Goal: Transaction & Acquisition: Book appointment/travel/reservation

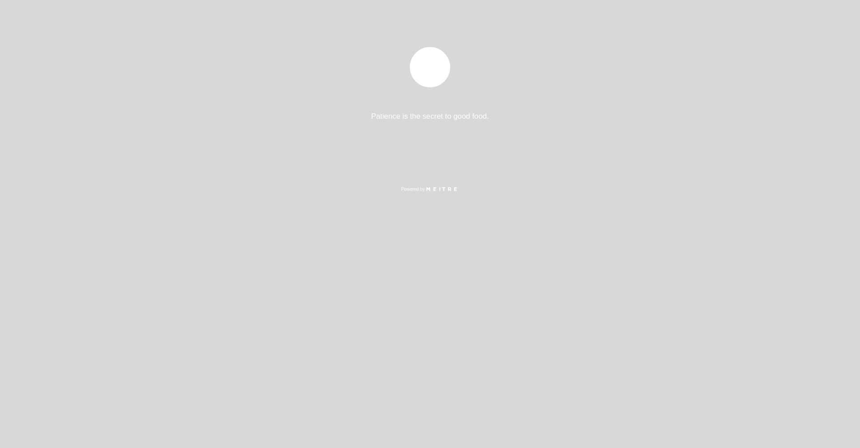
select select "es"
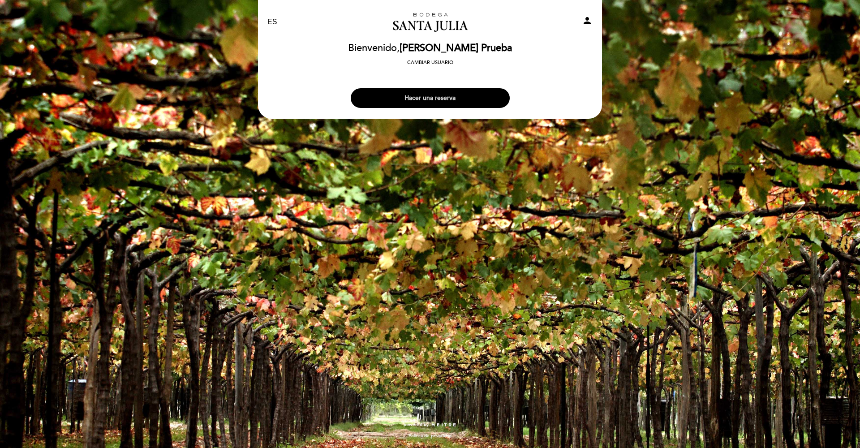
click at [436, 98] on button "Hacer una reserva" at bounding box center [430, 98] width 159 height 20
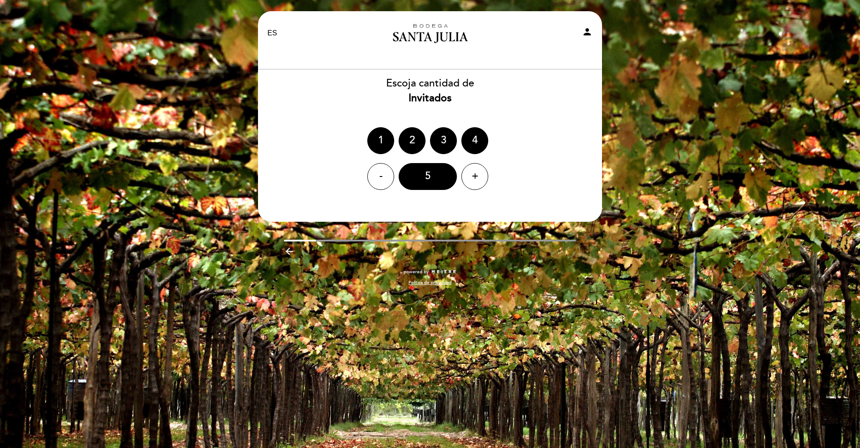
click at [414, 122] on div "Escoja cantidad de Invitados 1 2 3 4 - 5 +" at bounding box center [430, 133] width 345 height 114
click at [415, 135] on div "2" at bounding box center [412, 140] width 27 height 27
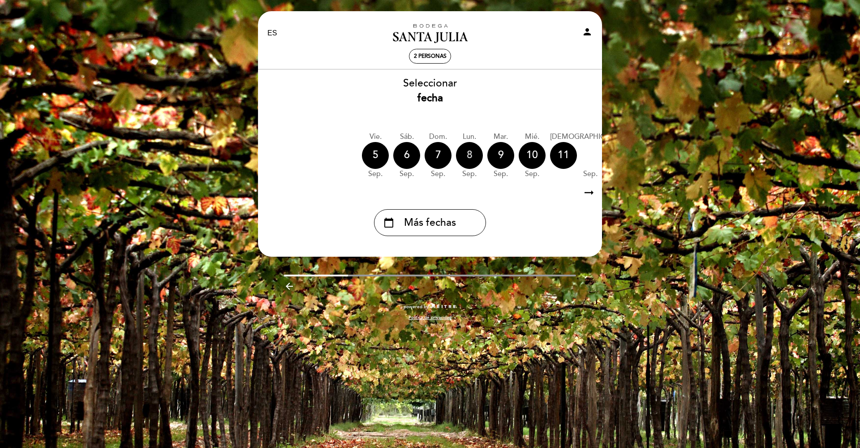
click at [472, 162] on div "8" at bounding box center [469, 155] width 27 height 27
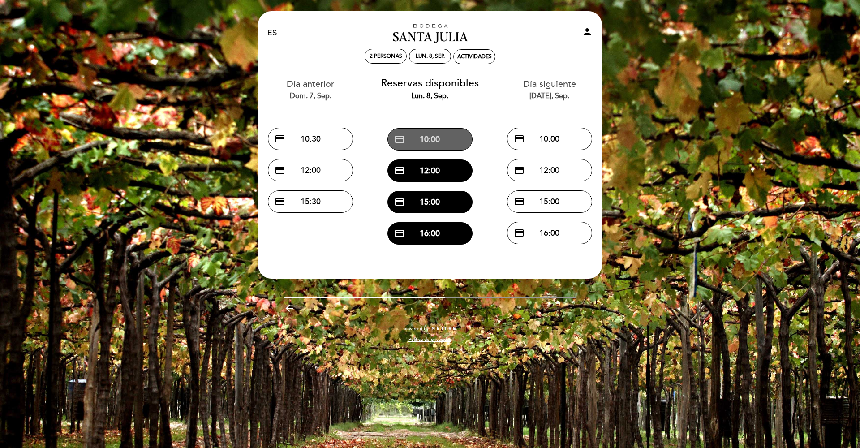
click at [437, 137] on button "credit_card 10:00" at bounding box center [430, 139] width 85 height 22
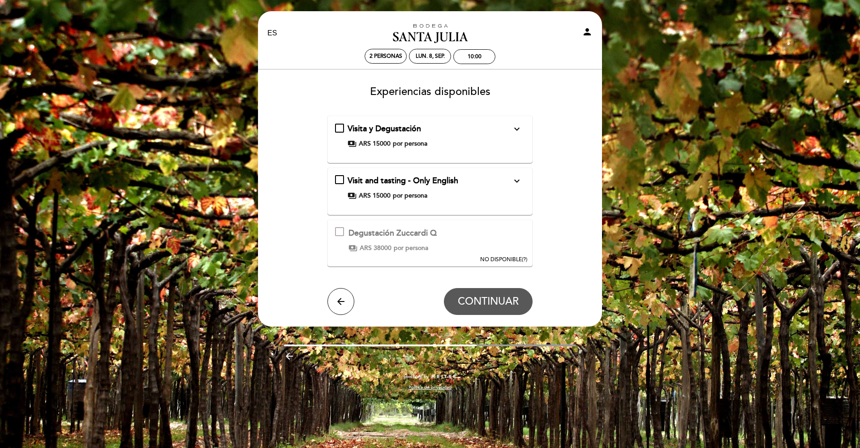
click at [384, 246] on span "ARS 38000" at bounding box center [376, 248] width 32 height 9
click at [518, 251] on button "NO DISPONIBLE (?)" at bounding box center [504, 242] width 52 height 44
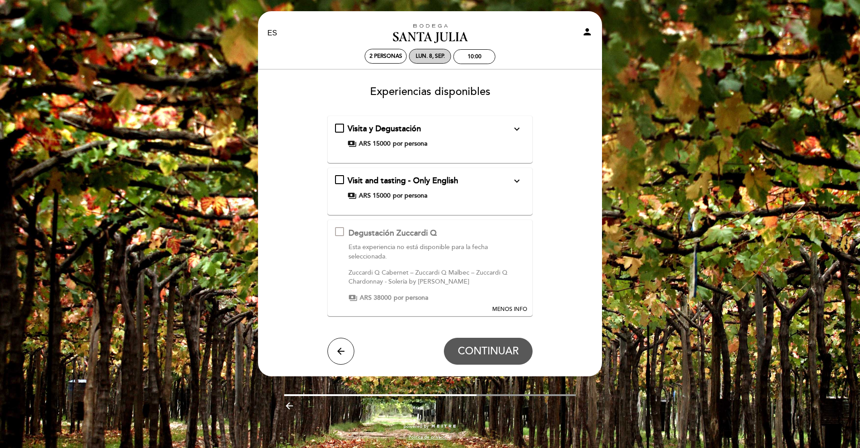
click at [432, 55] on div "lun. 8, sep." at bounding box center [430, 56] width 29 height 7
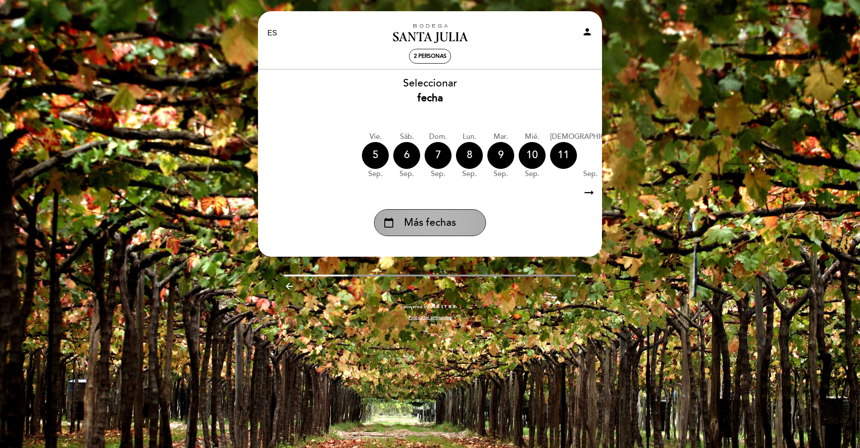
click at [406, 223] on span "Más fechas" at bounding box center [430, 223] width 52 height 15
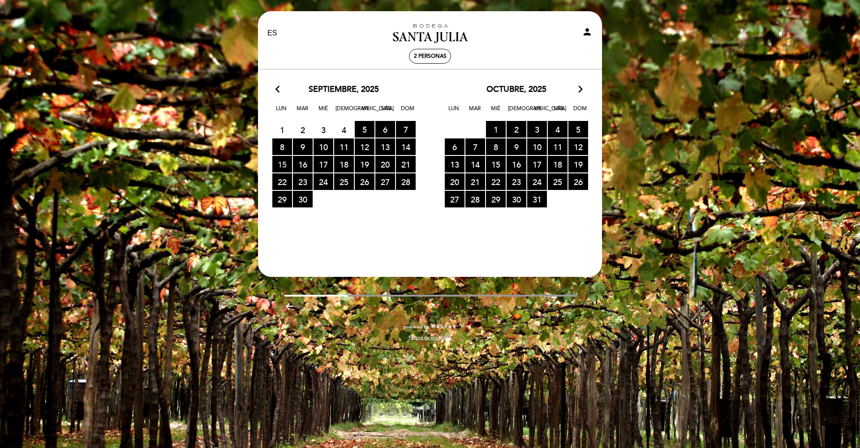
click at [286, 163] on span "15 RESERVAS DISPONIBLES" at bounding box center [282, 164] width 20 height 17
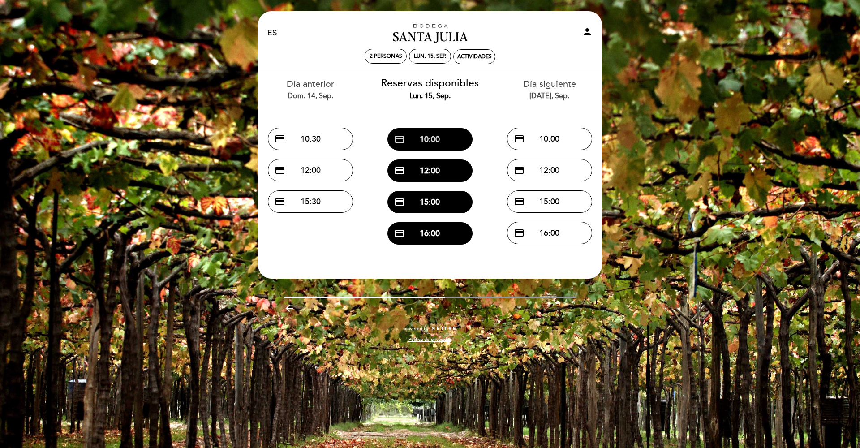
click at [421, 140] on button "credit_card 10:00" at bounding box center [430, 139] width 85 height 22
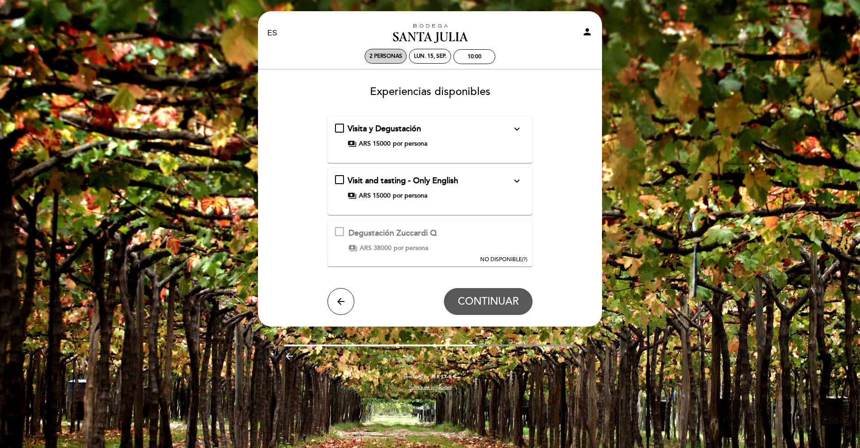
click at [429, 62] on div "lun. 15, sep." at bounding box center [430, 56] width 42 height 15
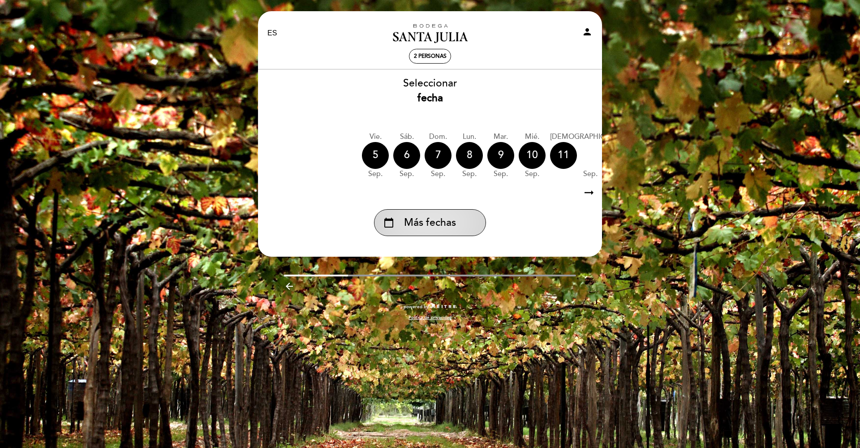
click at [410, 226] on span "Más fechas" at bounding box center [430, 223] width 52 height 15
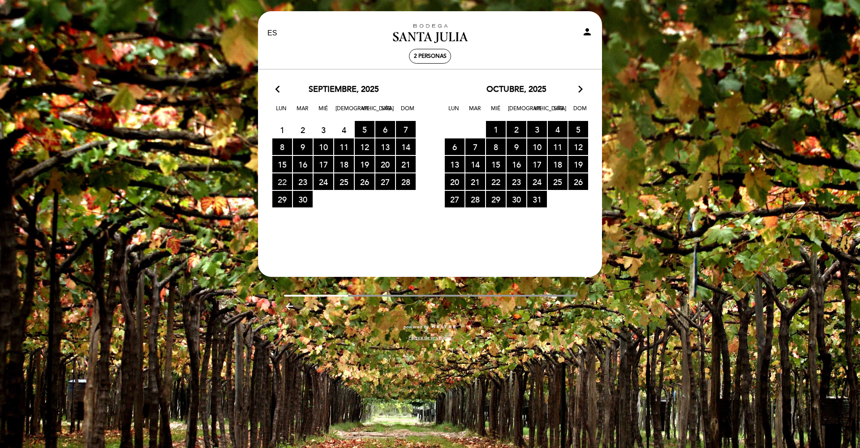
click at [281, 186] on span "22 RESERVAS DISPONIBLES" at bounding box center [282, 181] width 20 height 17
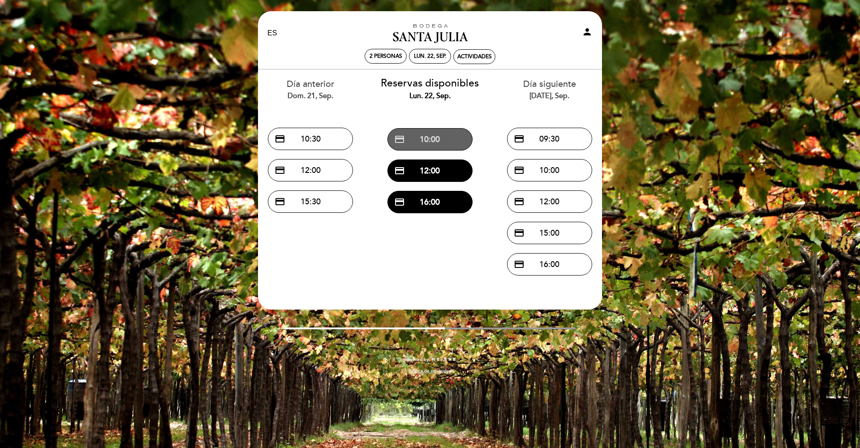
click at [444, 132] on button "credit_card 10:00" at bounding box center [430, 139] width 85 height 22
